Goal: Navigation & Orientation: Find specific page/section

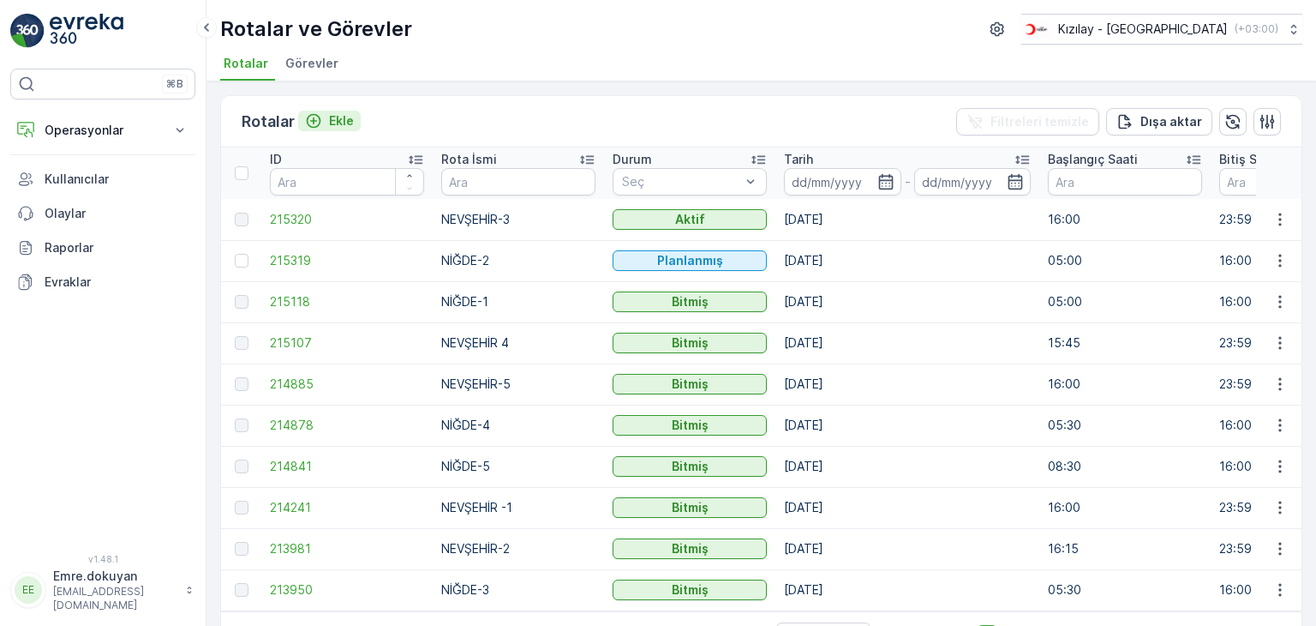
click at [347, 119] on p "Ekle" at bounding box center [341, 120] width 25 height 17
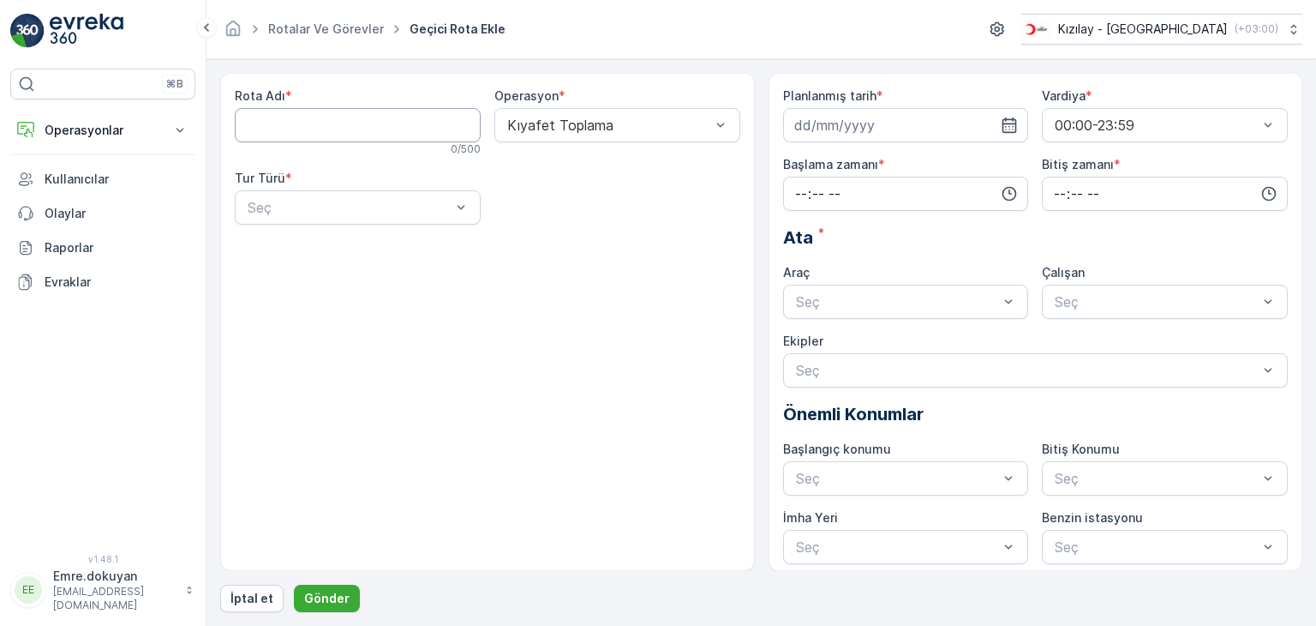
click at [341, 120] on Adı "Rota Adı" at bounding box center [358, 125] width 246 height 34
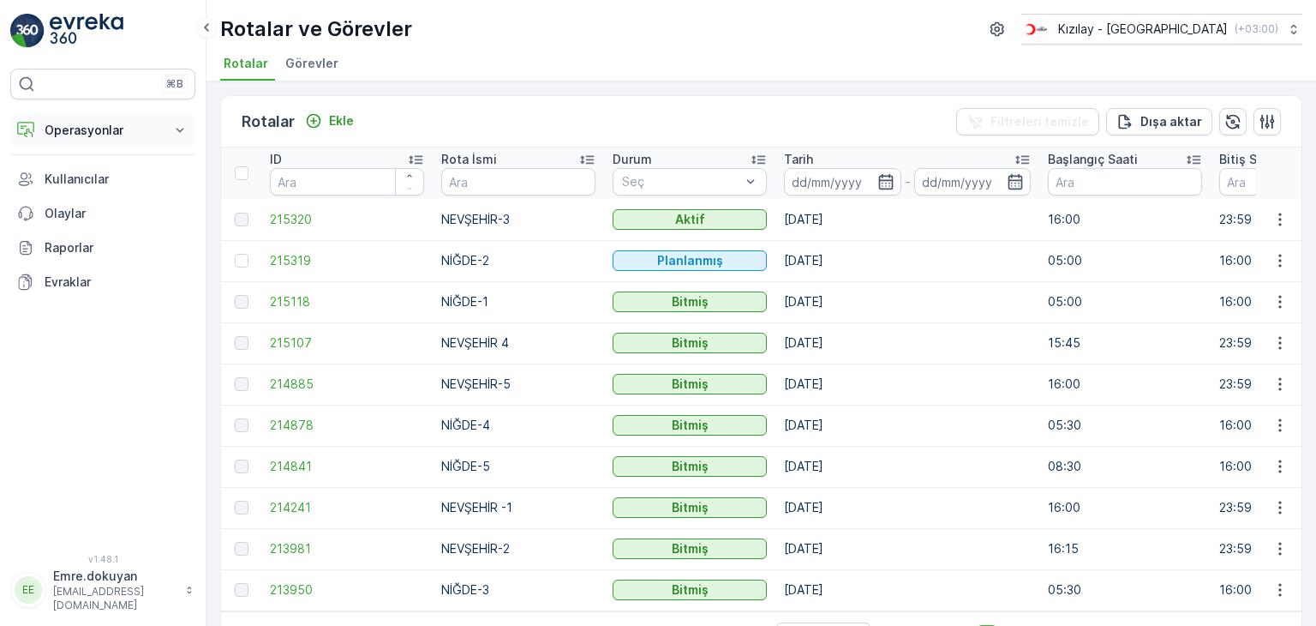
click at [100, 130] on p "Operasyonlar" at bounding box center [103, 130] width 117 height 17
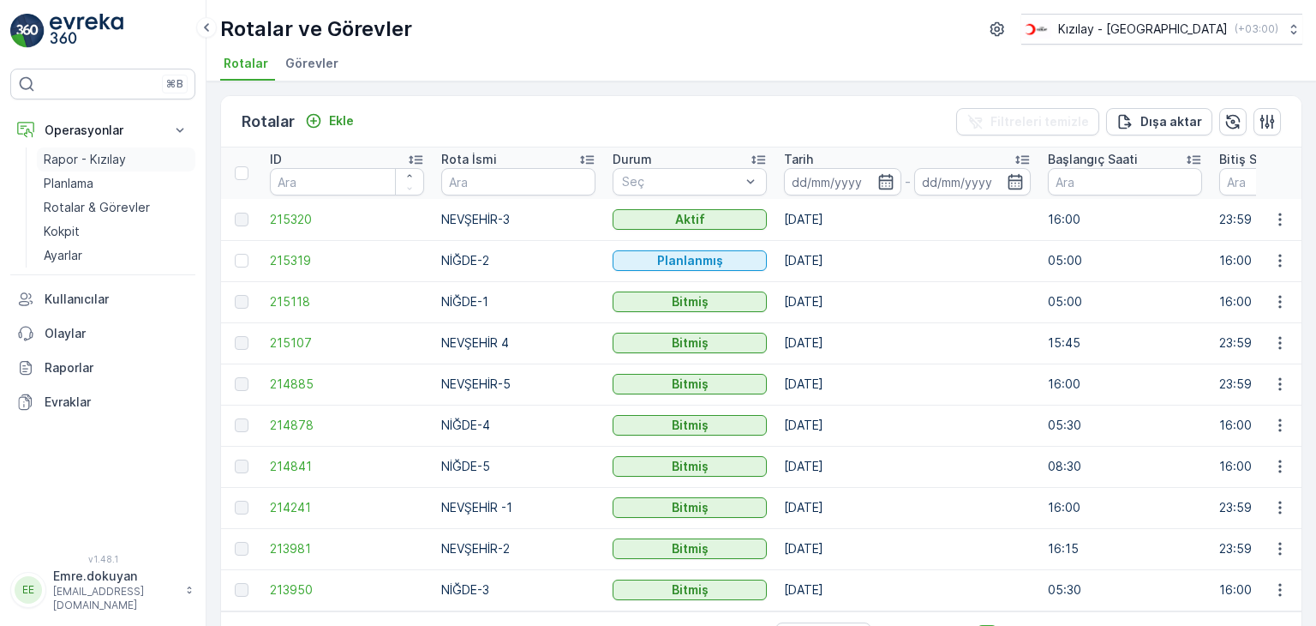
click at [103, 154] on p "Rapor - Kızılay" at bounding box center [85, 159] width 82 height 17
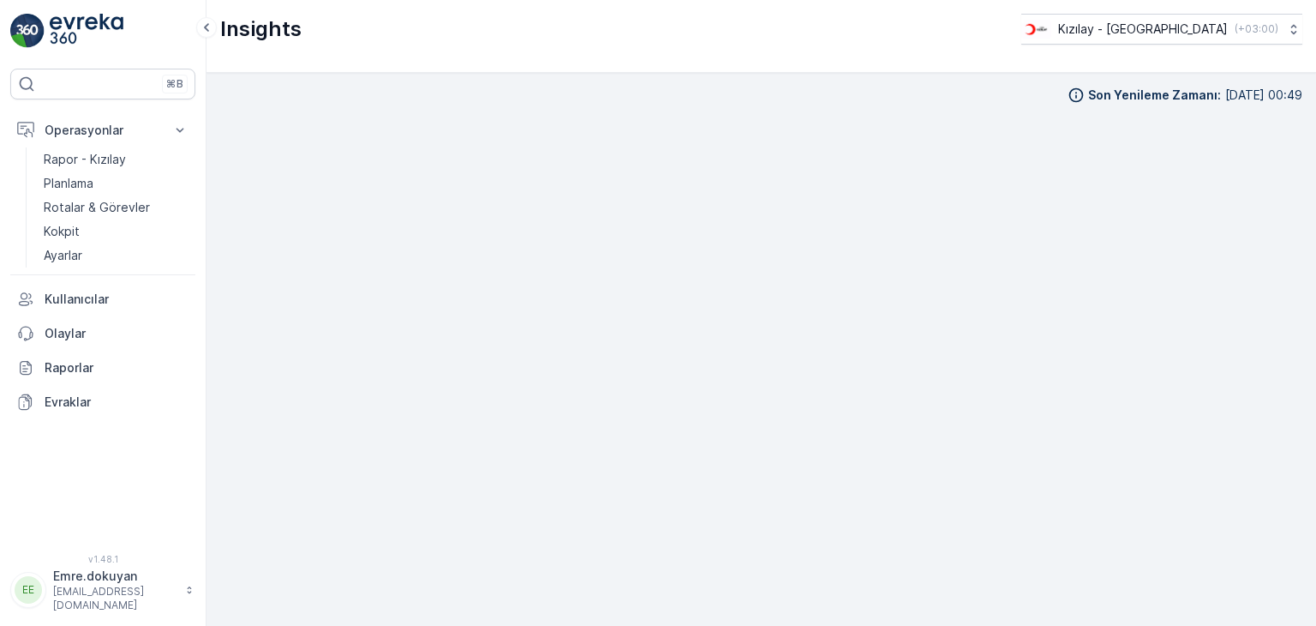
scroll to position [15, 0]
click at [78, 206] on p "Rotalar & Görevler" at bounding box center [97, 207] width 106 height 17
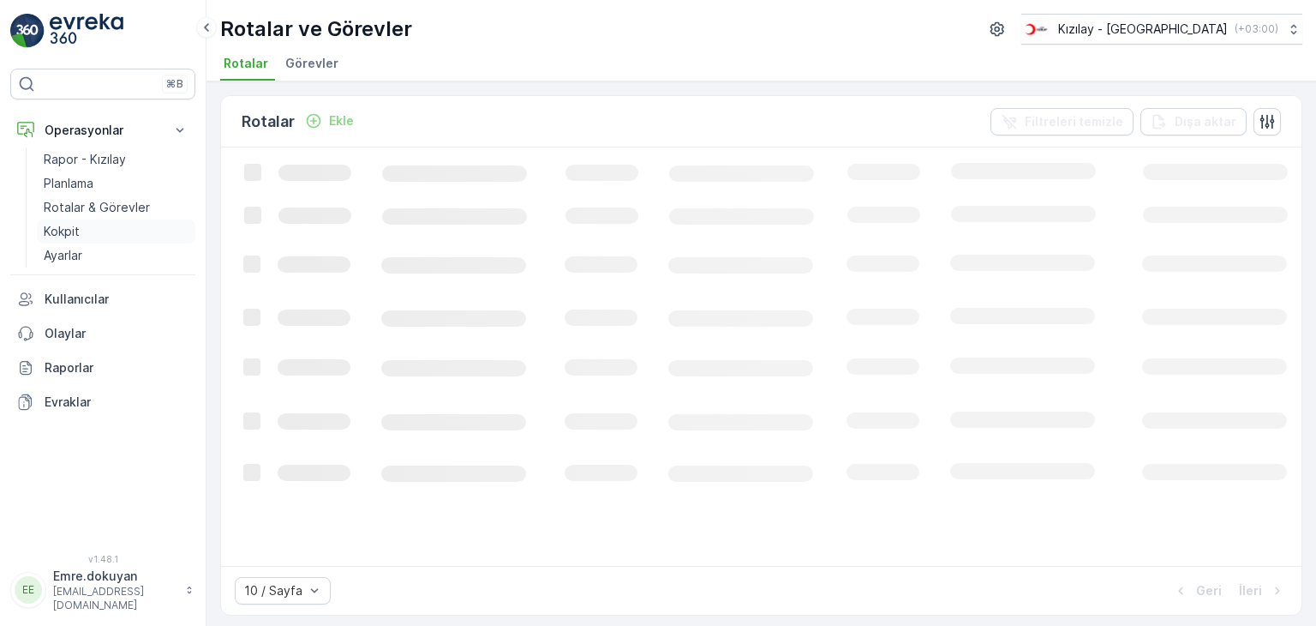
click at [70, 225] on p "Kokpit" at bounding box center [62, 231] width 36 height 17
